Goal: Information Seeking & Learning: Check status

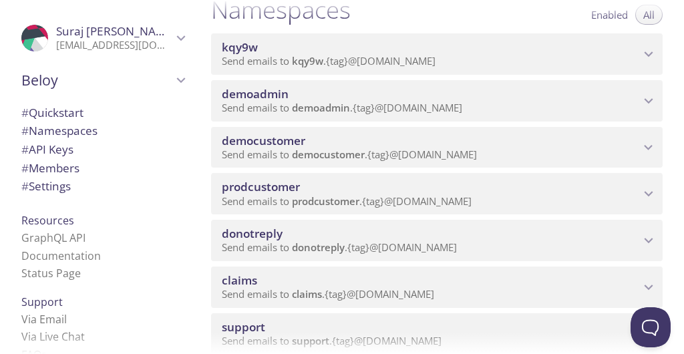
scroll to position [175, 0]
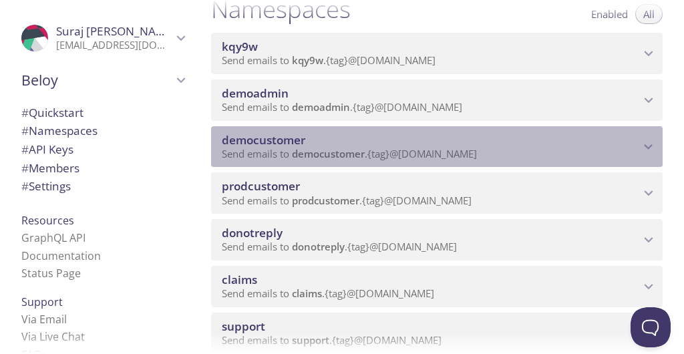
click at [477, 152] on span "Send emails to democustomer . {tag} @inbox.testmail.app" at bounding box center [349, 153] width 255 height 13
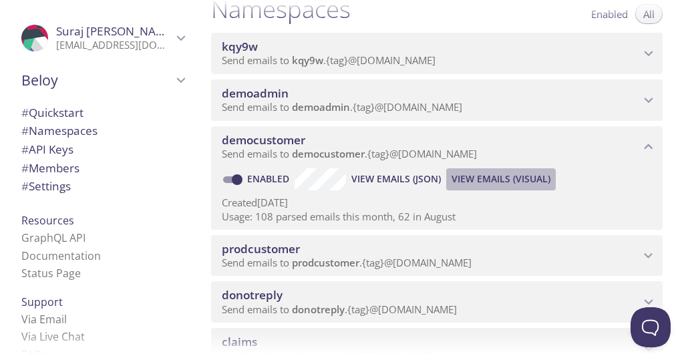
click at [514, 181] on span "View Emails (Visual)" at bounding box center [500, 179] width 99 height 16
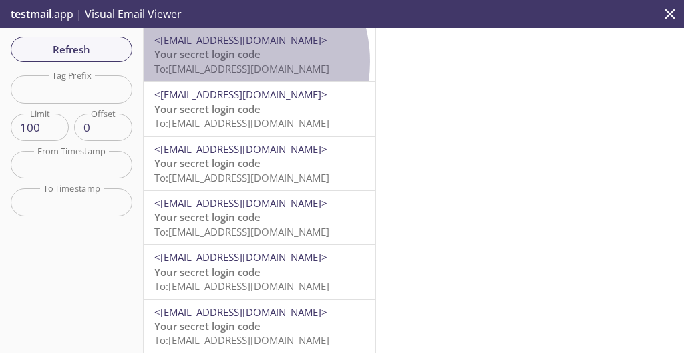
click at [228, 62] on span "To: democustomer.23092025002@inbox.testmail.app" at bounding box center [241, 68] width 175 height 13
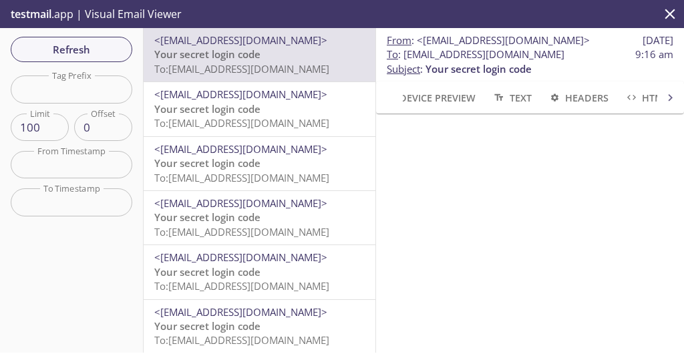
drag, startPoint x: 387, startPoint y: 73, endPoint x: 631, endPoint y: 63, distance: 244.0
click at [564, 61] on span "To : democustomer.23092025002@inbox.testmail.app" at bounding box center [476, 54] width 178 height 14
copy span "democustomer.23092025002@inbox.testmail.app"
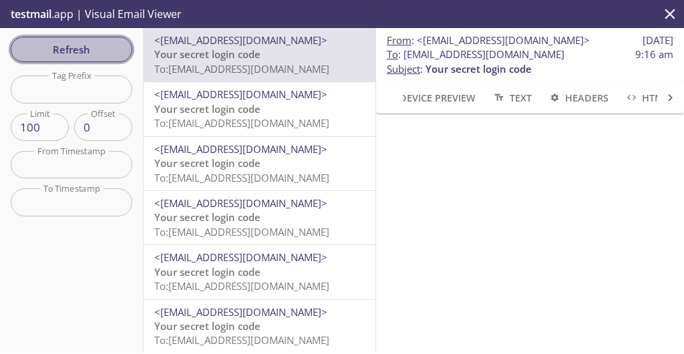
click at [50, 58] on button "Refresh" at bounding box center [72, 49] width 122 height 25
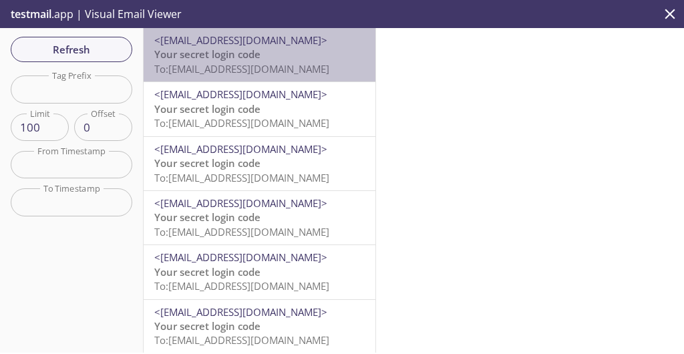
click at [259, 71] on span "To: democustomer.23092025002@inbox.testmail.app" at bounding box center [241, 68] width 175 height 13
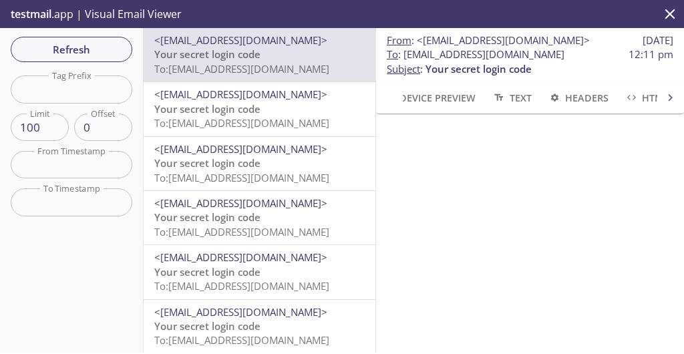
scroll to position [57, 0]
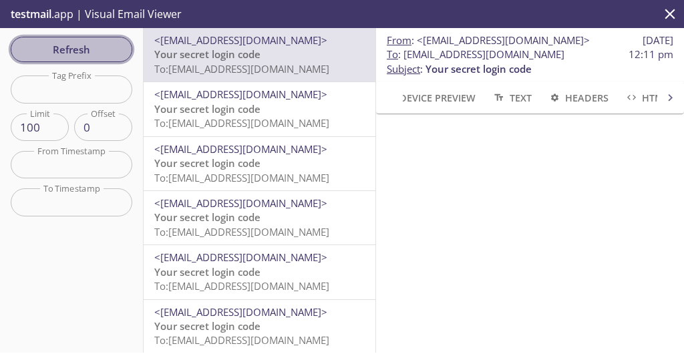
click at [91, 45] on span "Refresh" at bounding box center [71, 49] width 100 height 17
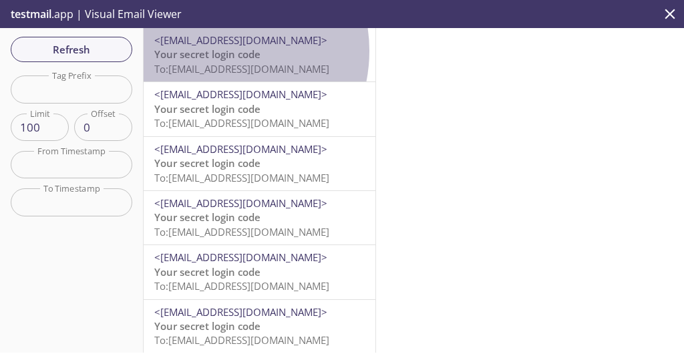
click at [212, 51] on span "Your secret login code" at bounding box center [207, 53] width 106 height 13
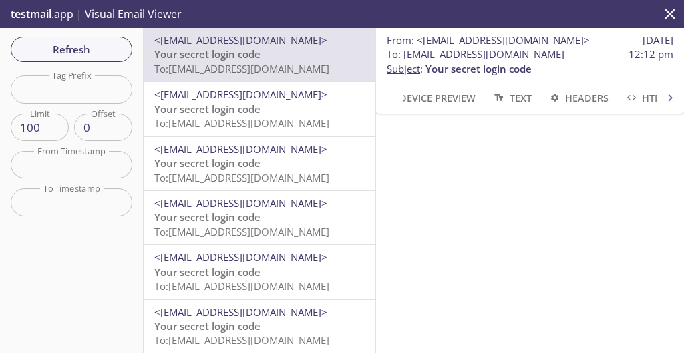
scroll to position [139, 0]
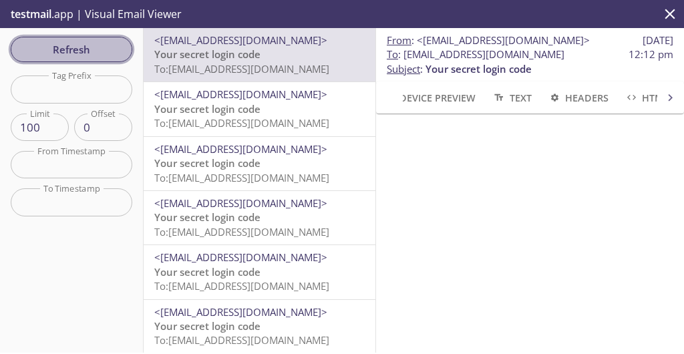
click at [68, 49] on span "Refresh" at bounding box center [71, 49] width 100 height 17
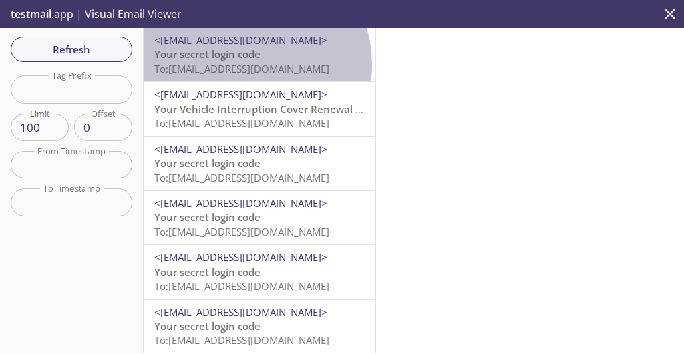
click at [251, 64] on span "To: democustomer.23092025002@inbox.testmail.app" at bounding box center [241, 68] width 175 height 13
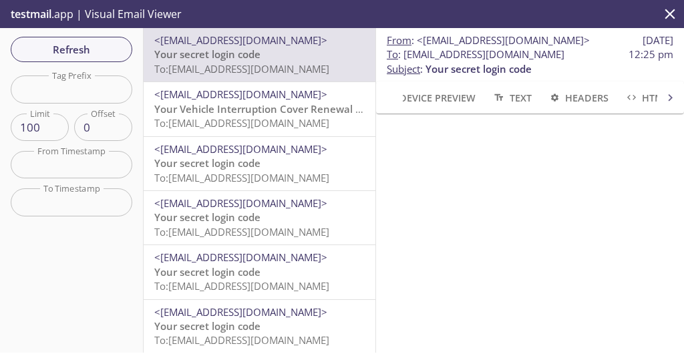
scroll to position [125, 0]
